Goal: Task Accomplishment & Management: Manage account settings

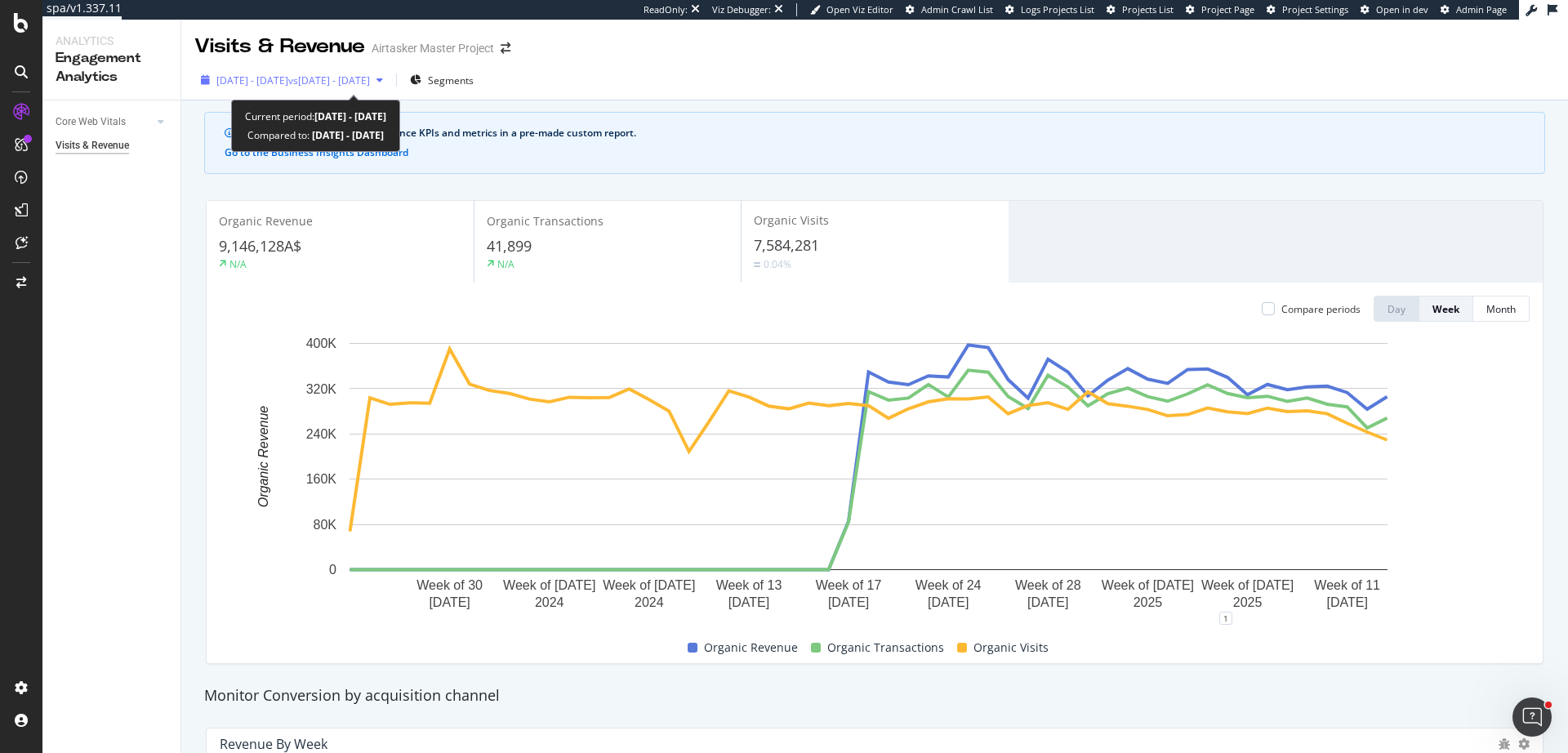
click at [288, 75] on span "[DATE] - [DATE]" at bounding box center [252, 80] width 72 height 14
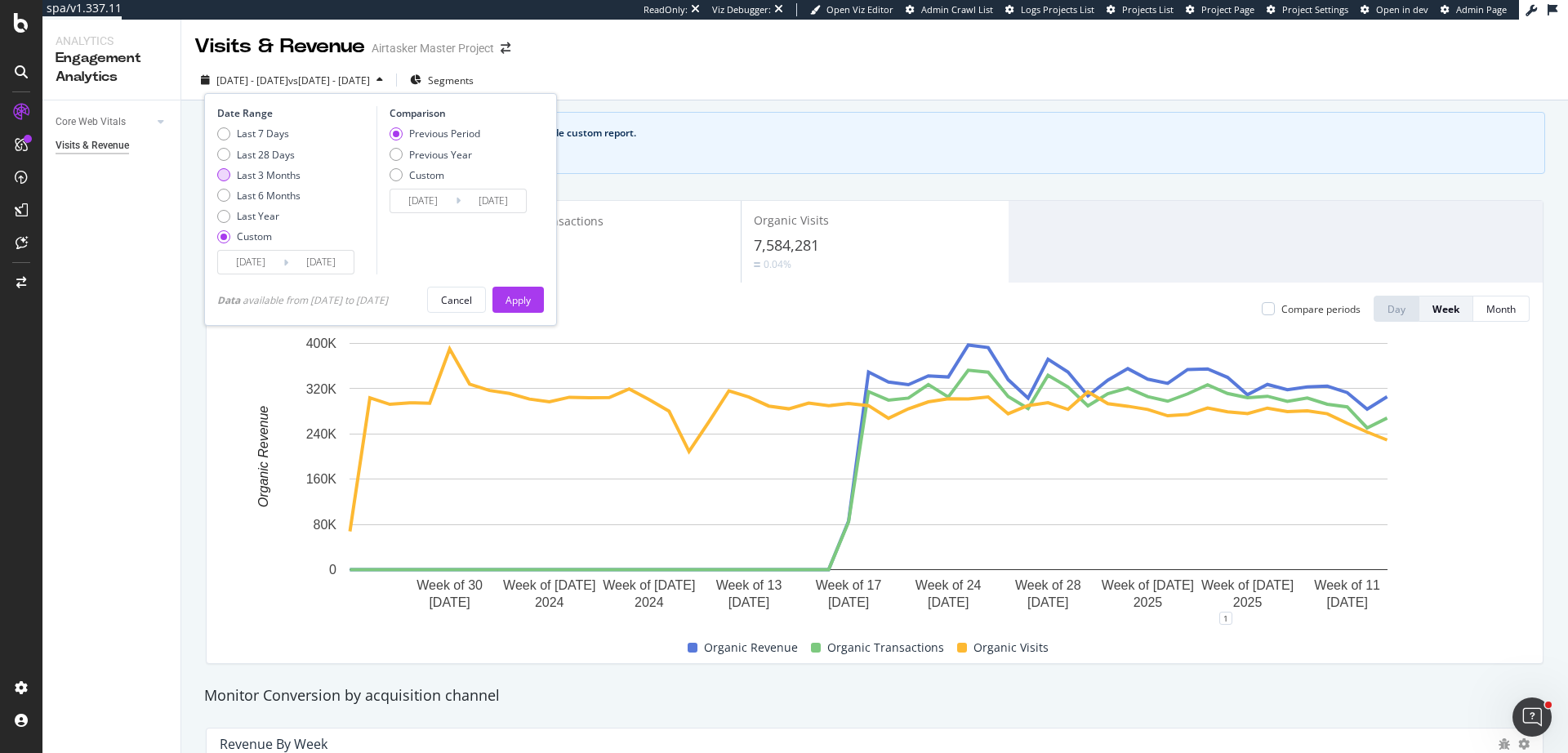
click at [280, 174] on div "Last 3 Months" at bounding box center [268, 175] width 64 height 14
type input "[DATE]"
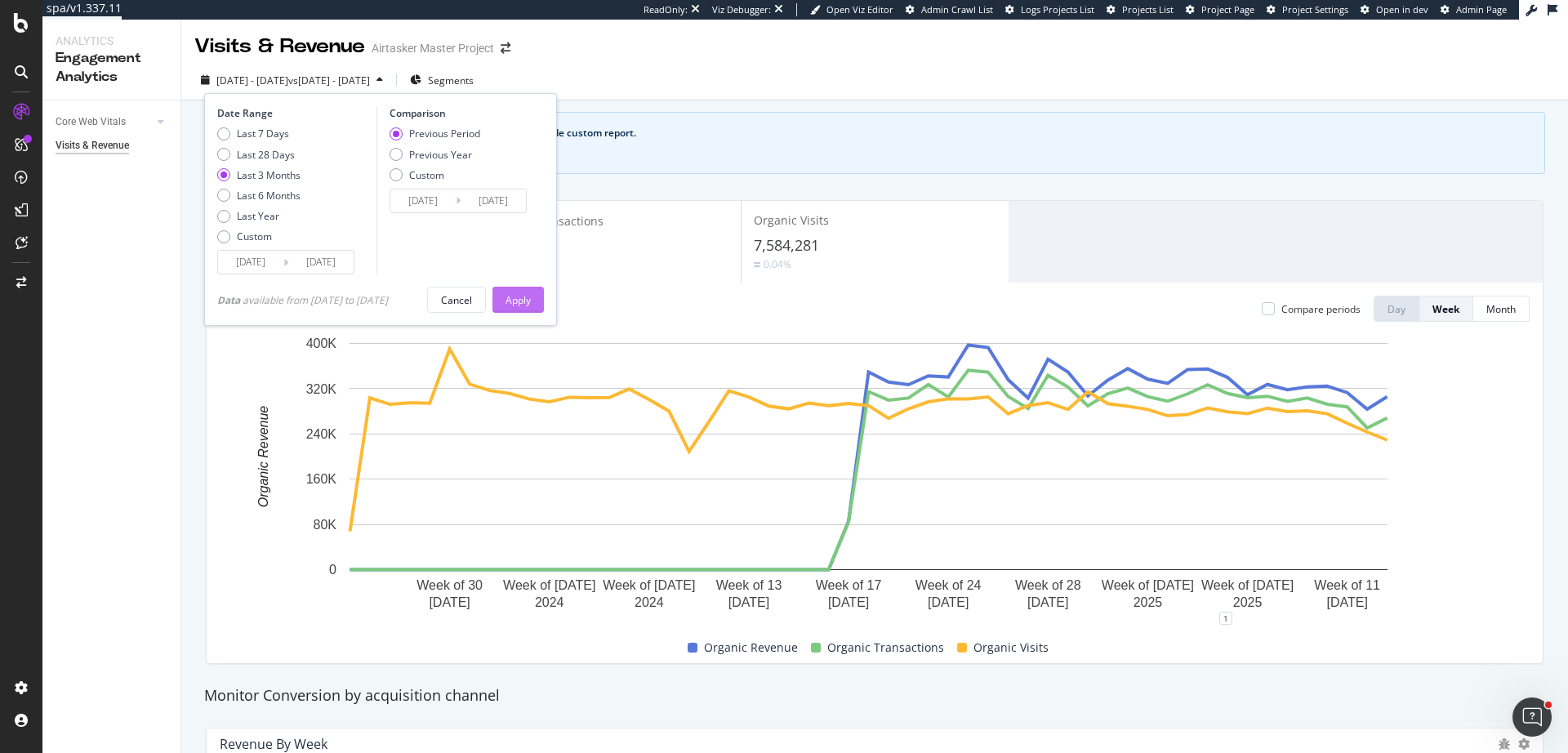
click at [517, 297] on div "Apply" at bounding box center [518, 300] width 26 height 14
